Goal: Find specific page/section: Find specific page/section

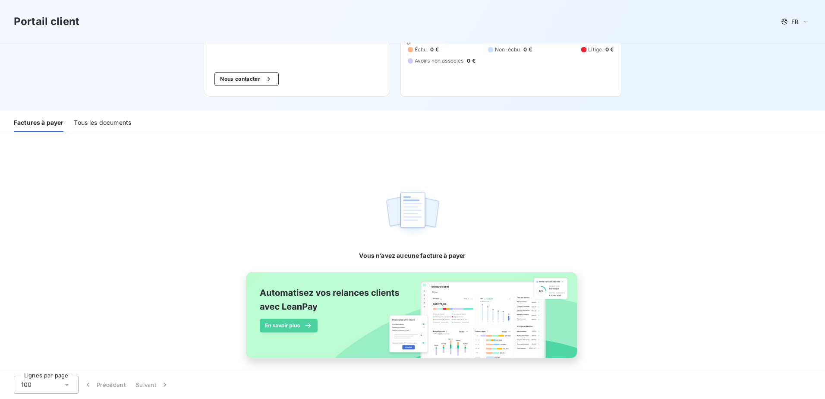
scroll to position [92, 0]
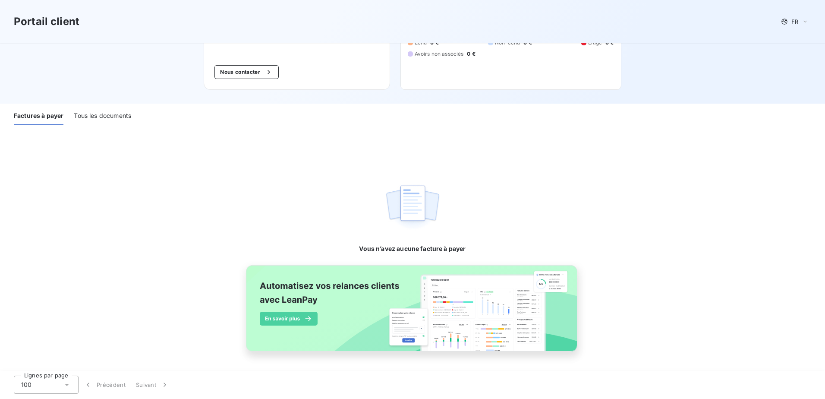
click at [101, 118] on div "Tous les documents" at bounding box center [102, 116] width 57 height 18
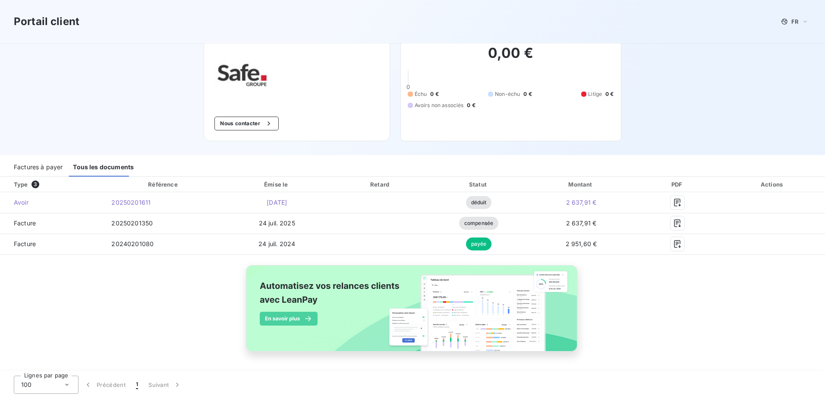
scroll to position [41, 0]
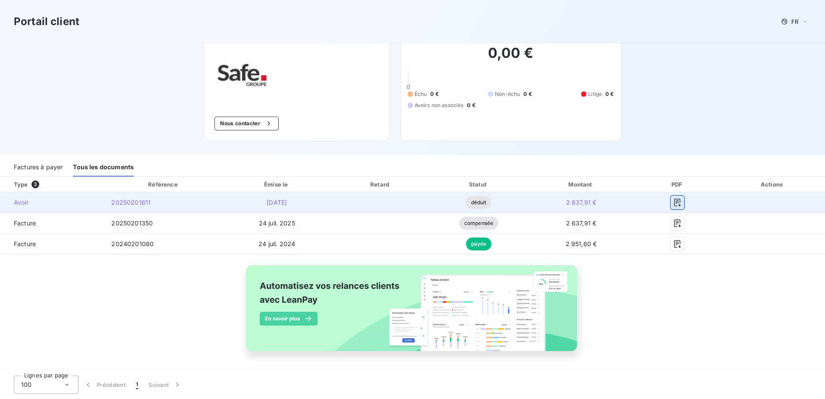
click at [673, 206] on icon "button" at bounding box center [677, 202] width 9 height 9
click at [674, 205] on icon "button" at bounding box center [677, 202] width 9 height 9
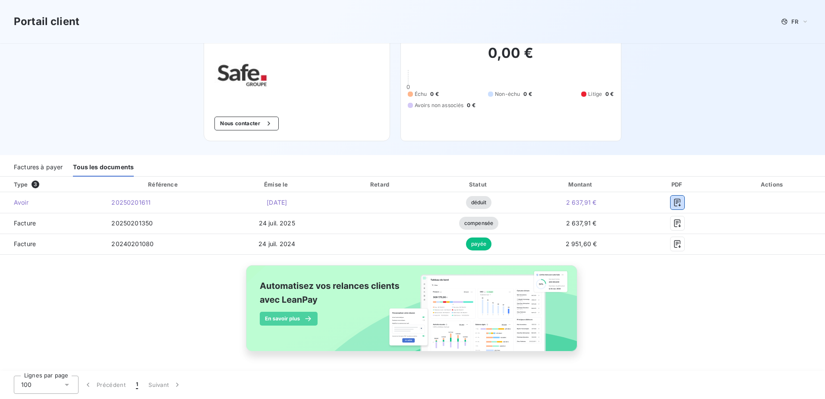
click at [34, 167] on div "Factures à payer" at bounding box center [38, 167] width 49 height 18
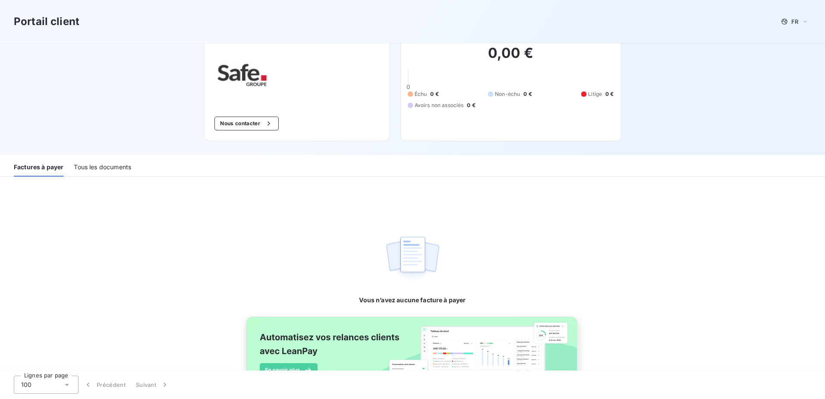
click at [100, 167] on div "Tous les documents" at bounding box center [102, 167] width 57 height 18
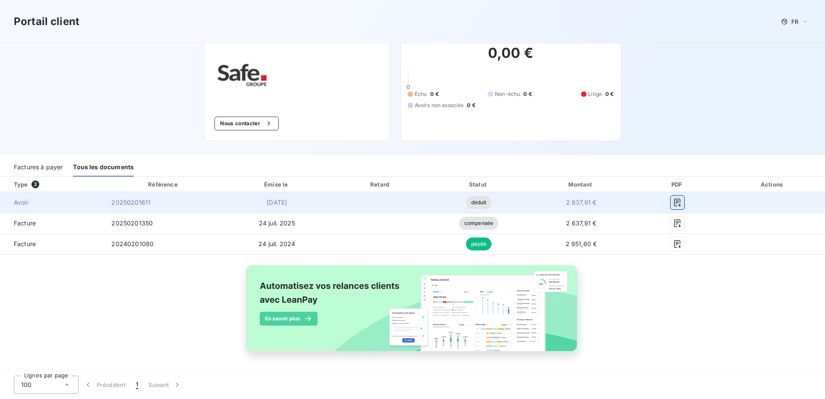
click at [675, 205] on icon "button" at bounding box center [677, 202] width 6 height 8
click at [673, 203] on icon "button" at bounding box center [677, 202] width 9 height 9
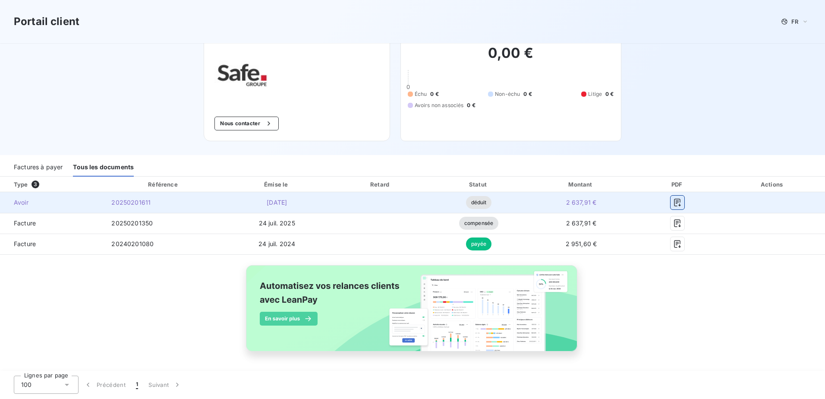
click at [673, 203] on icon "button" at bounding box center [677, 202] width 9 height 9
click at [674, 204] on icon "button" at bounding box center [677, 202] width 6 height 8
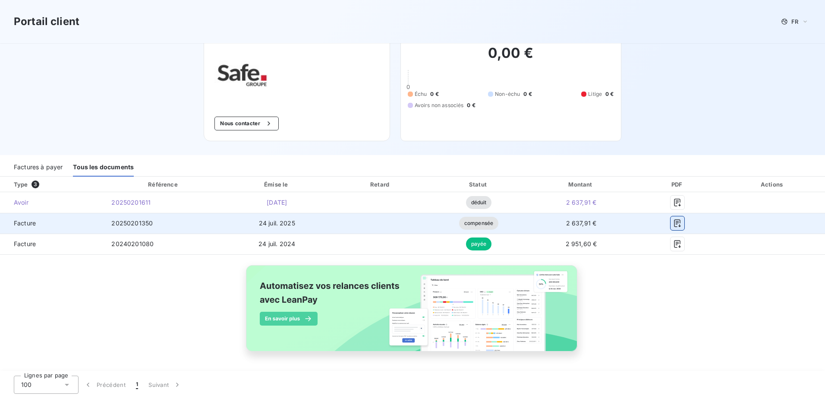
click at [676, 220] on icon "button" at bounding box center [677, 223] width 9 height 9
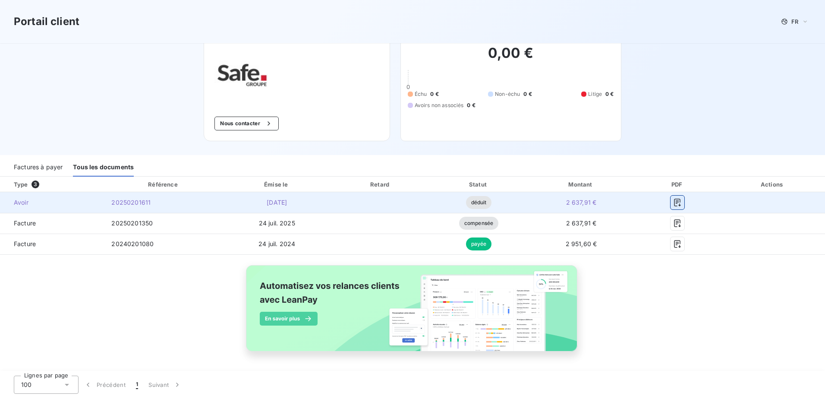
click at [675, 201] on icon "button" at bounding box center [677, 202] width 9 height 9
